Goal: Task Accomplishment & Management: Use online tool/utility

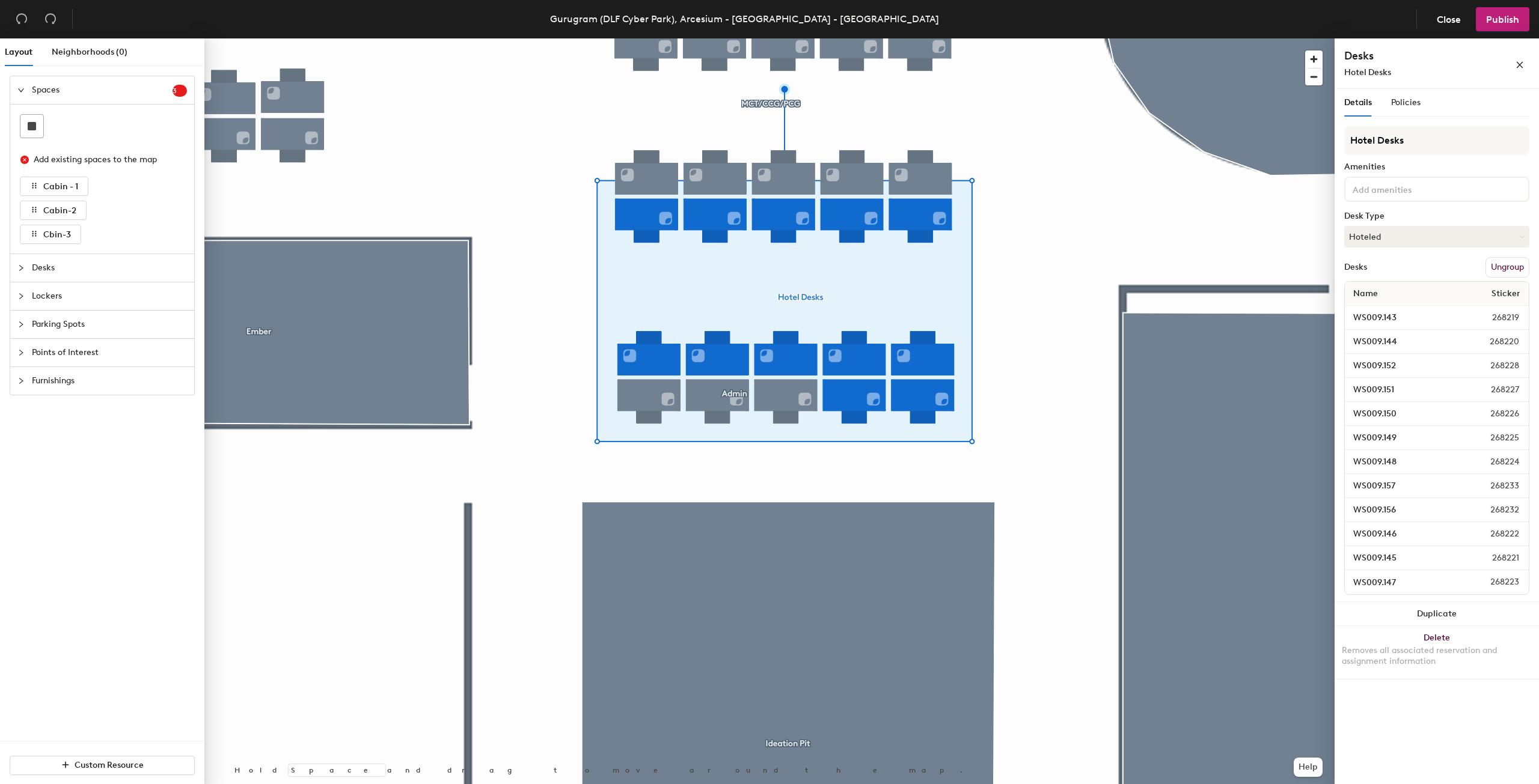
click at [1507, 265] on button "Ungroup" at bounding box center [1507, 267] width 44 height 20
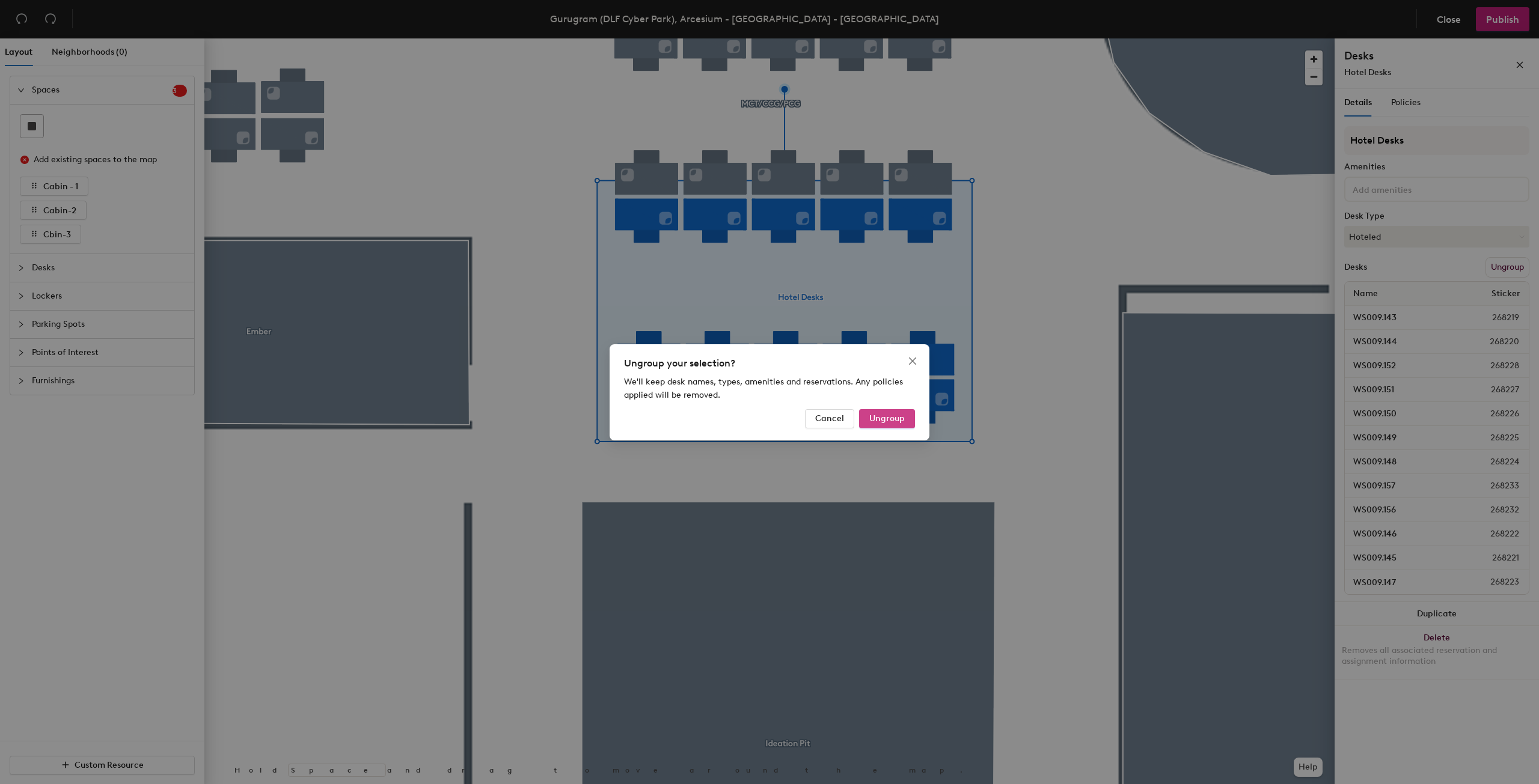
click at [895, 418] on span "Ungroup" at bounding box center [887, 418] width 35 height 10
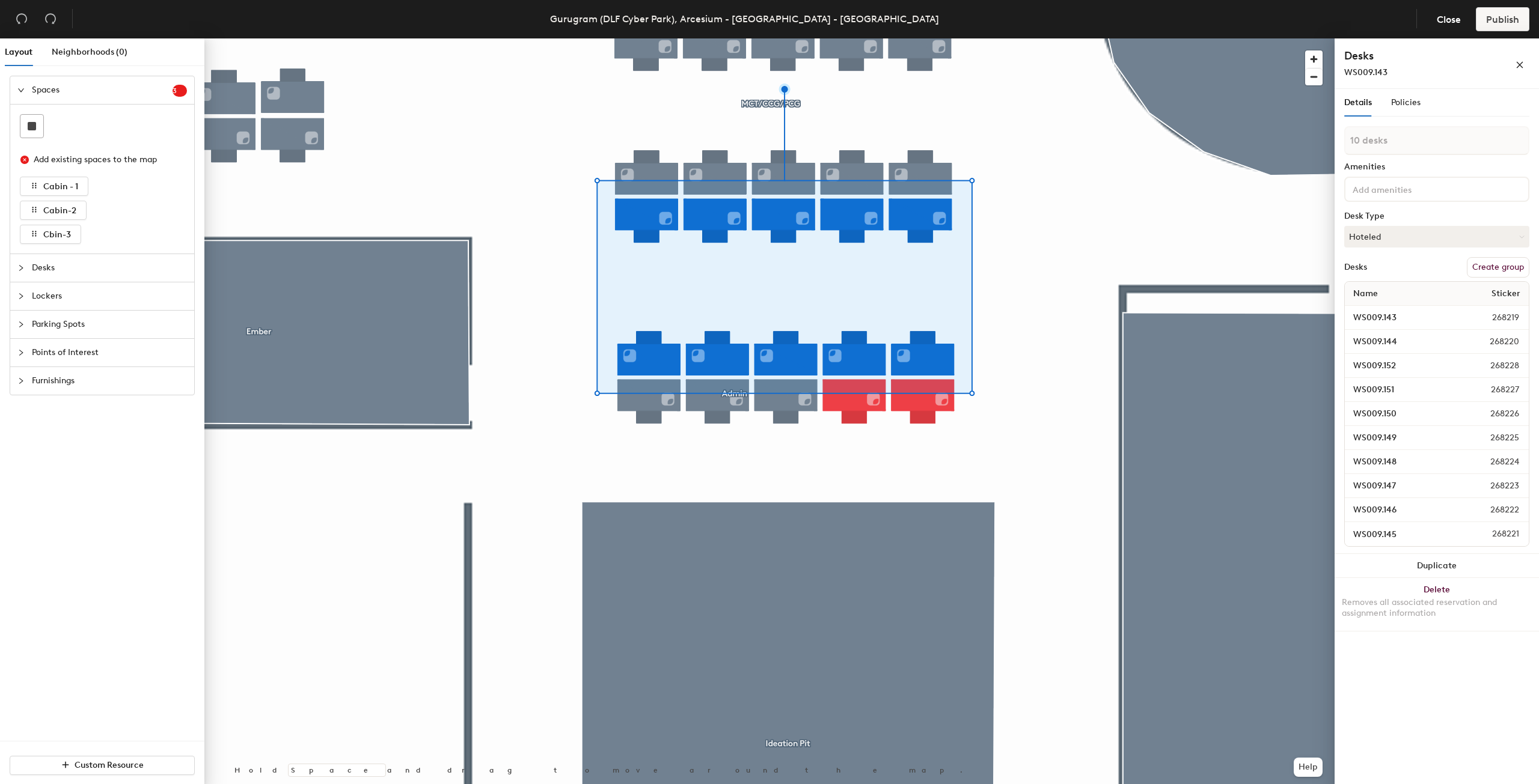
type input "11 desks"
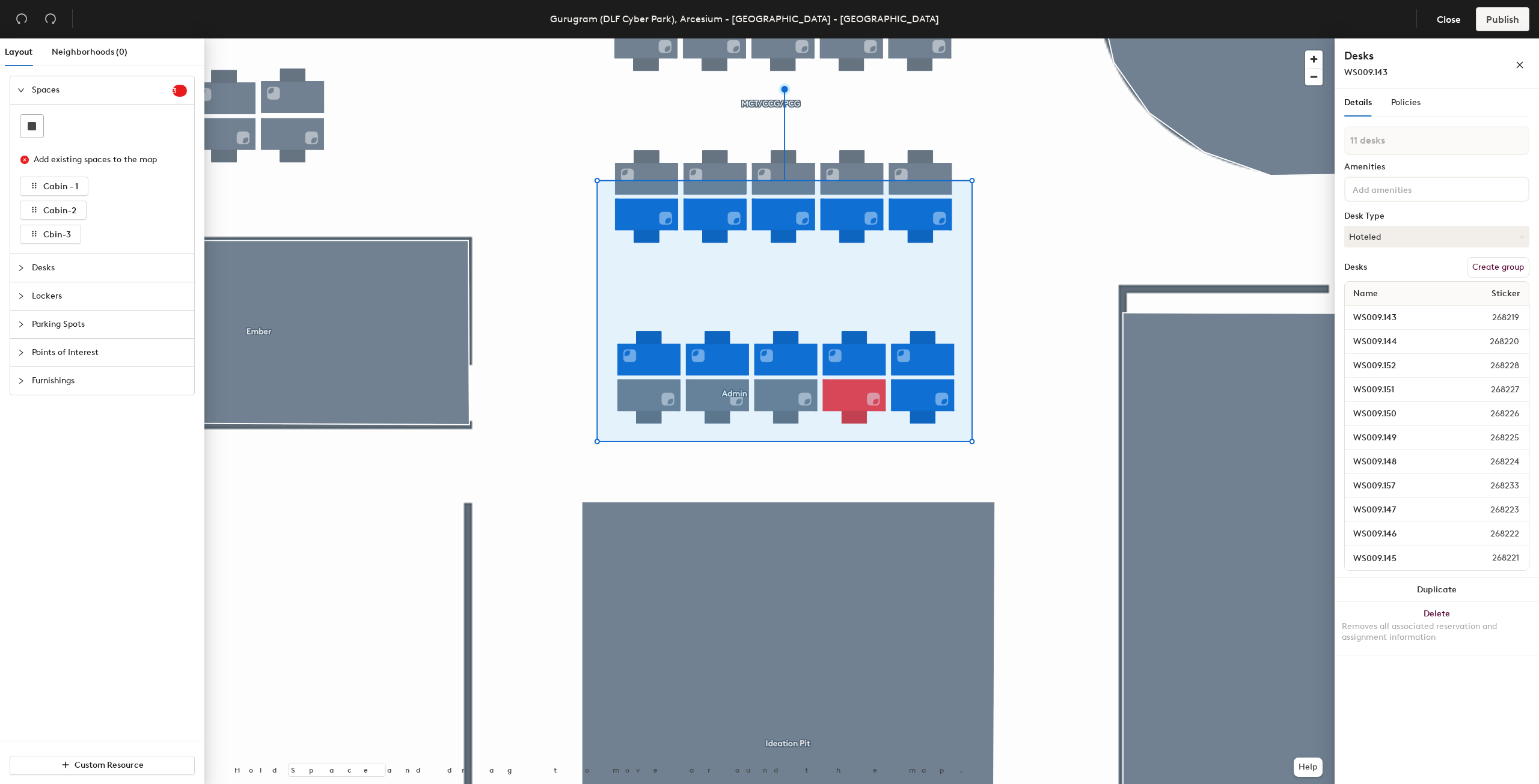
click at [1500, 268] on button "Create group" at bounding box center [1498, 267] width 62 height 20
type input "P"
type input "Hotel Desks"
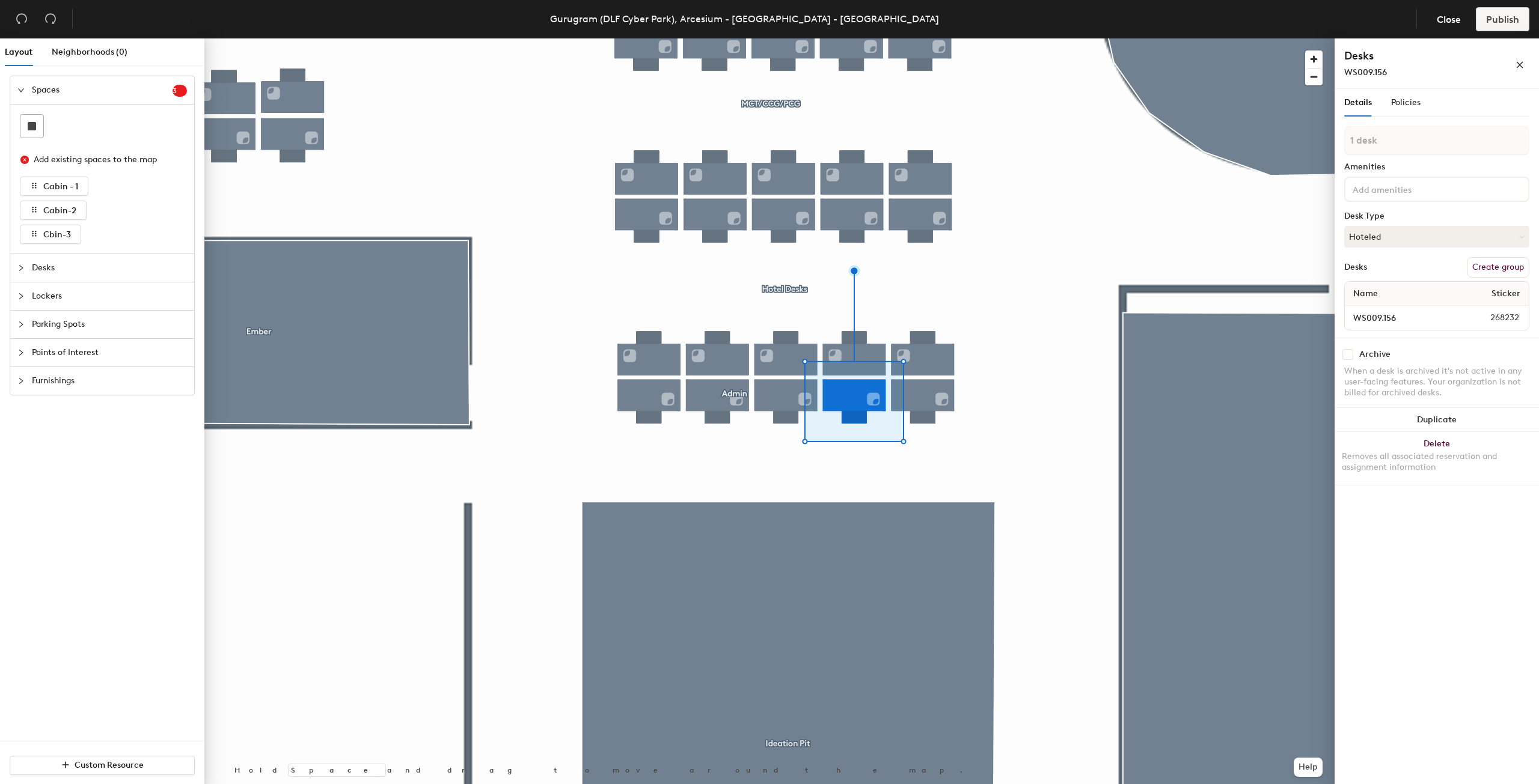
click at [1500, 262] on button "Create group" at bounding box center [1498, 267] width 62 height 20
type input "P"
type input "Security"
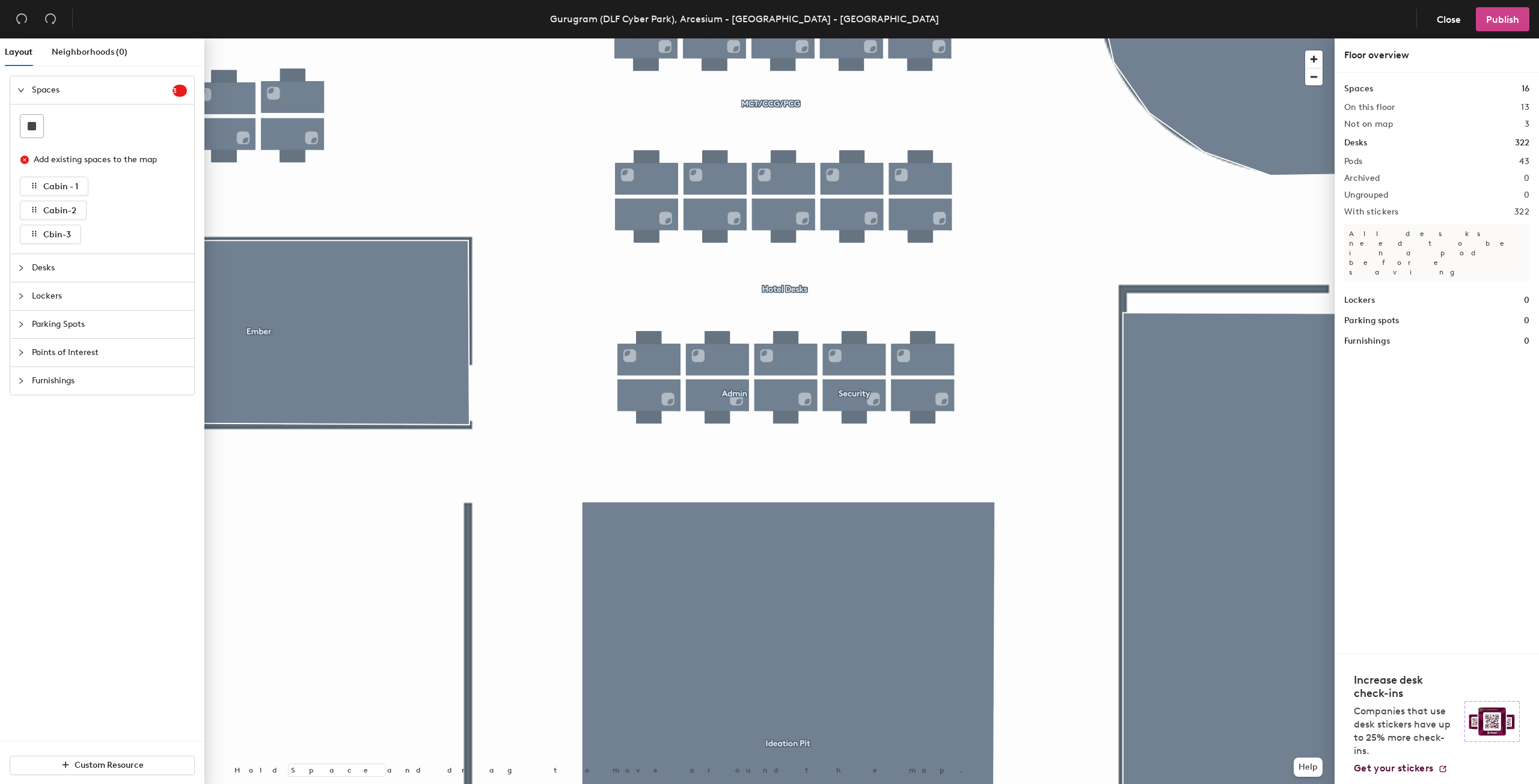
click at [1505, 21] on span "Publish" at bounding box center [1503, 19] width 33 height 11
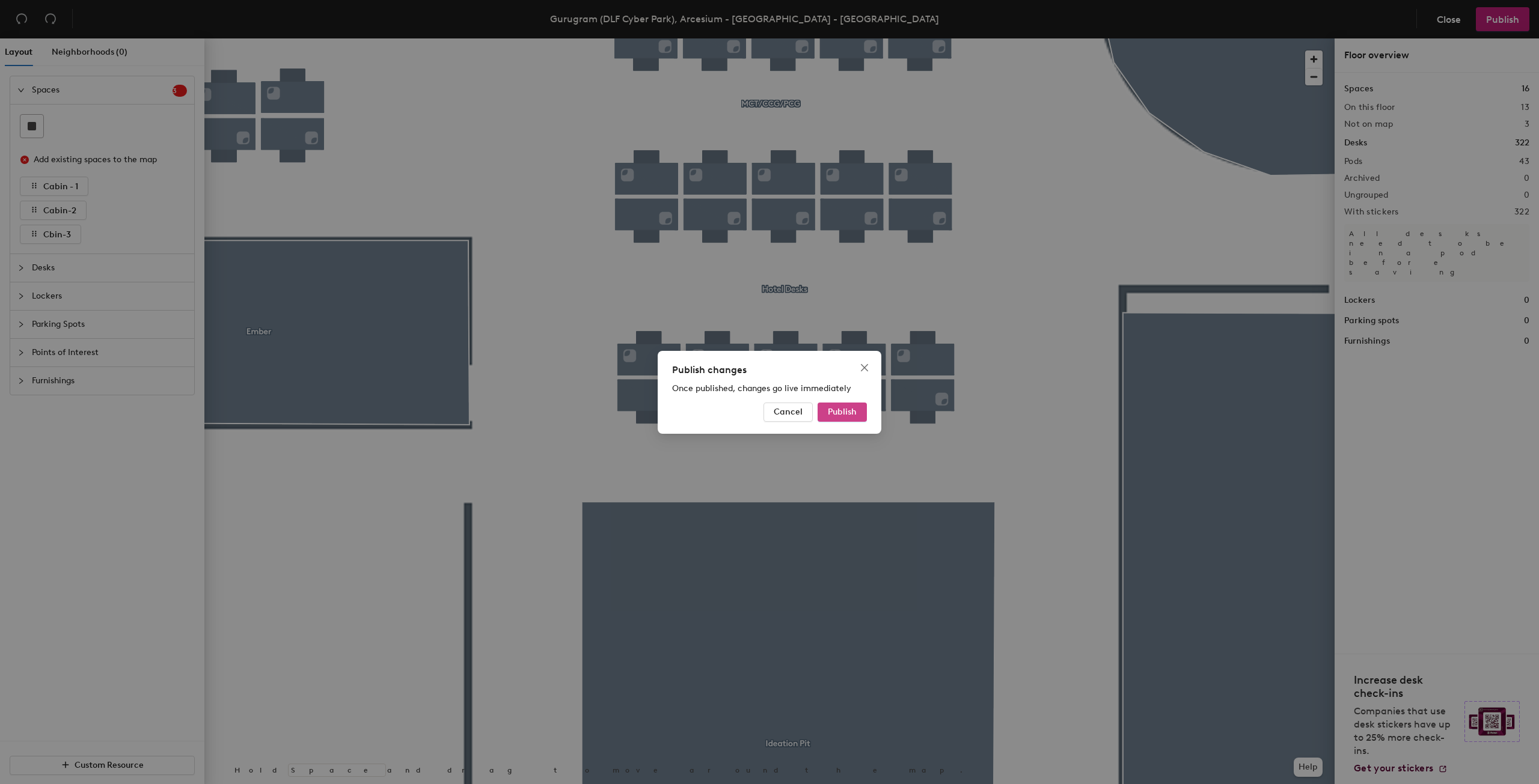
click at [852, 411] on span "Publish" at bounding box center [843, 411] width 29 height 10
